Goal: Browse casually

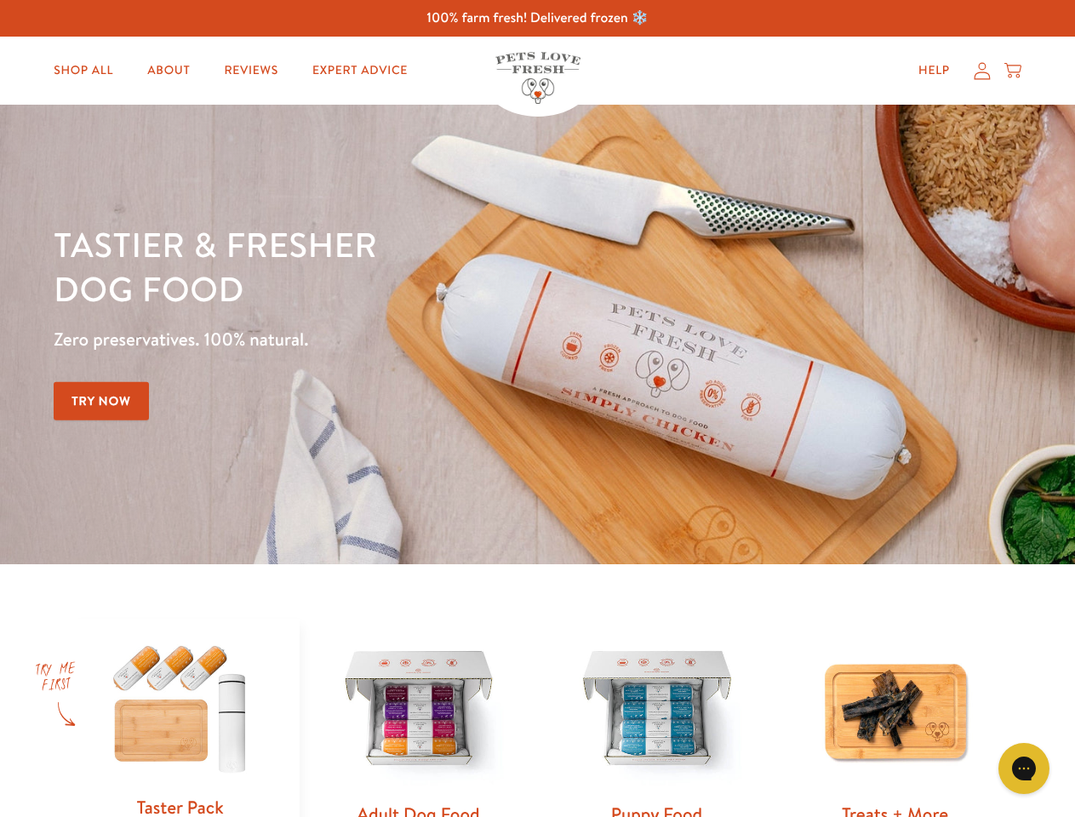
click at [537, 408] on div "Tastier & fresher dog food Zero preservatives. 100% natural. Try Now" at bounding box center [376, 334] width 645 height 225
click at [1024, 768] on icon "Gorgias live chat" at bounding box center [1023, 768] width 16 height 16
